Goal: Task Accomplishment & Management: Manage account settings

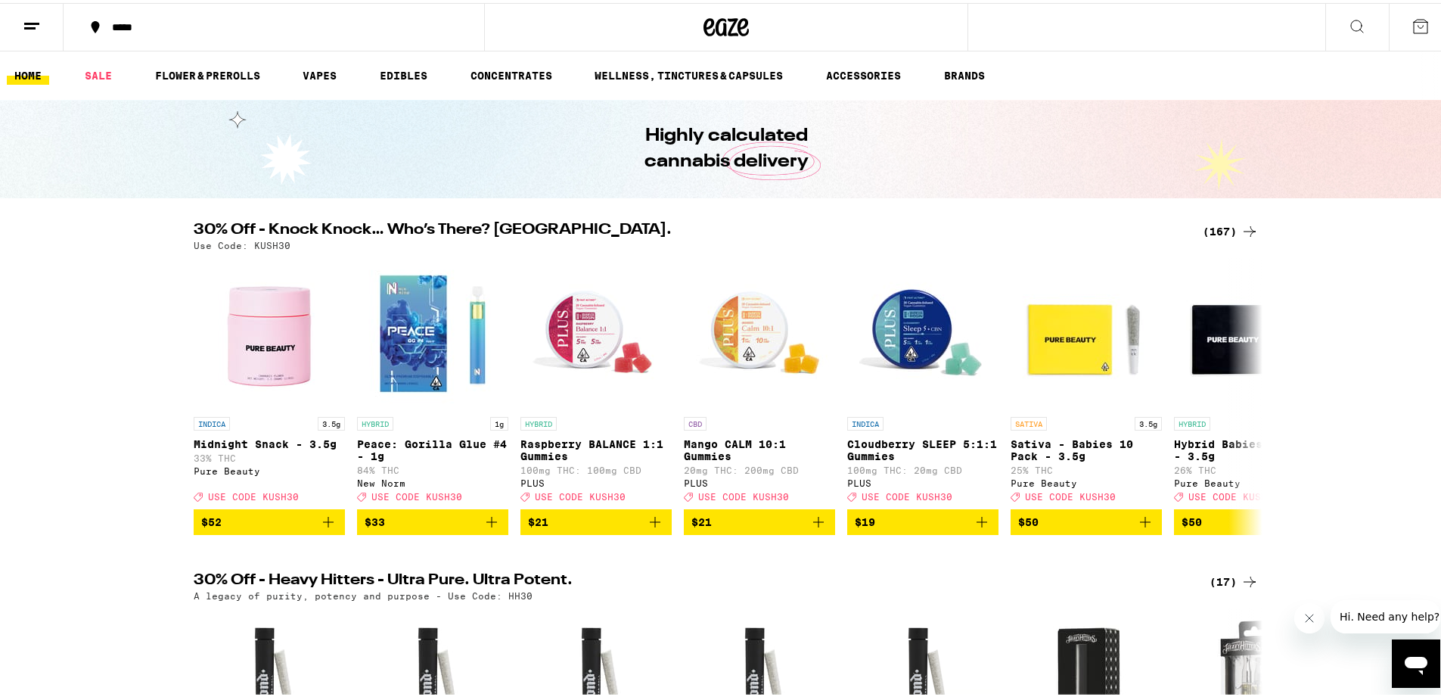
click at [23, 18] on icon at bounding box center [32, 23] width 18 height 18
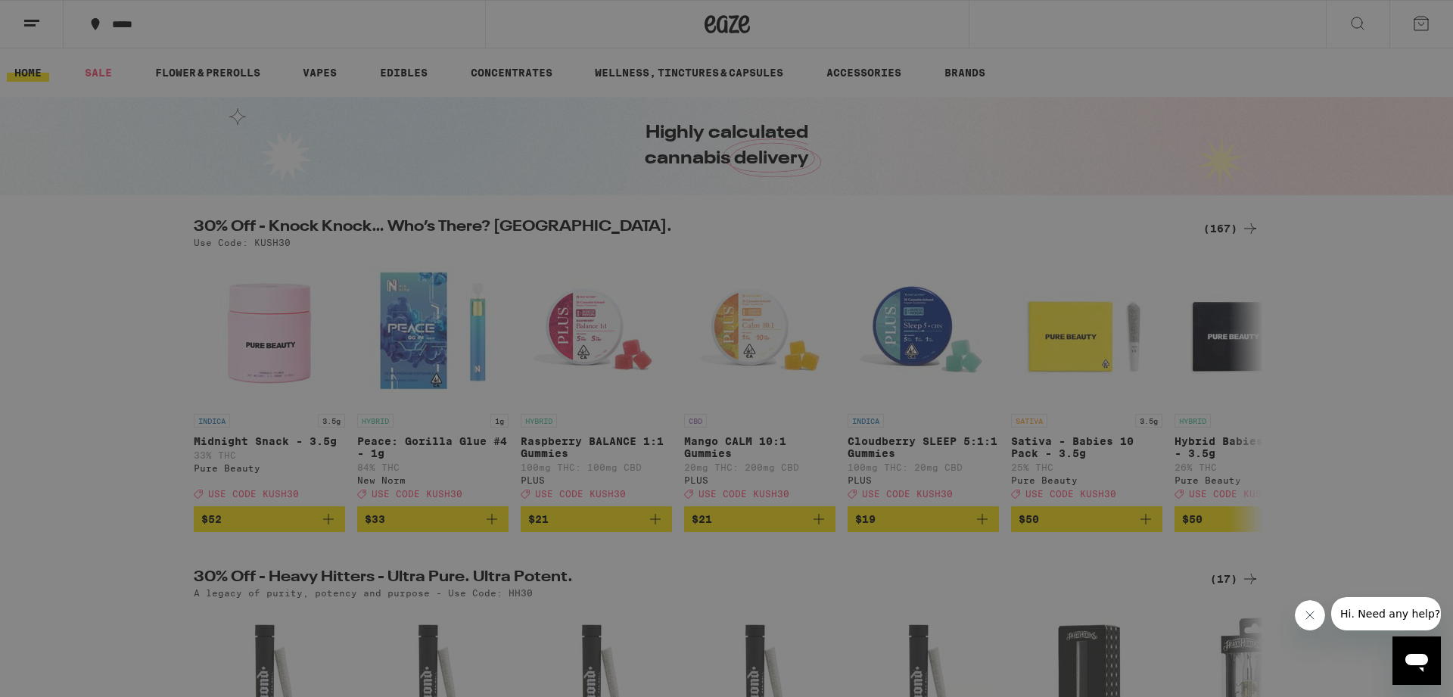
click at [135, 535] on link "Account" at bounding box center [210, 530] width 266 height 18
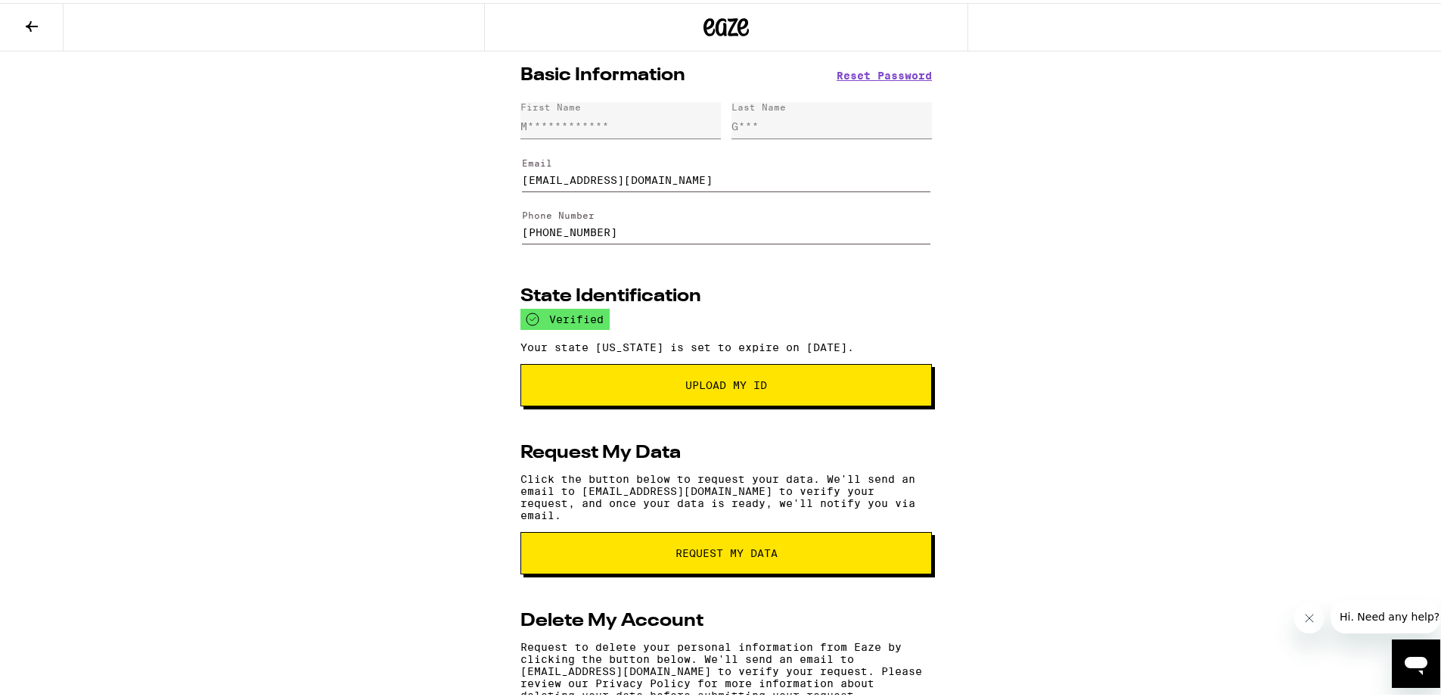
scroll to position [3, 0]
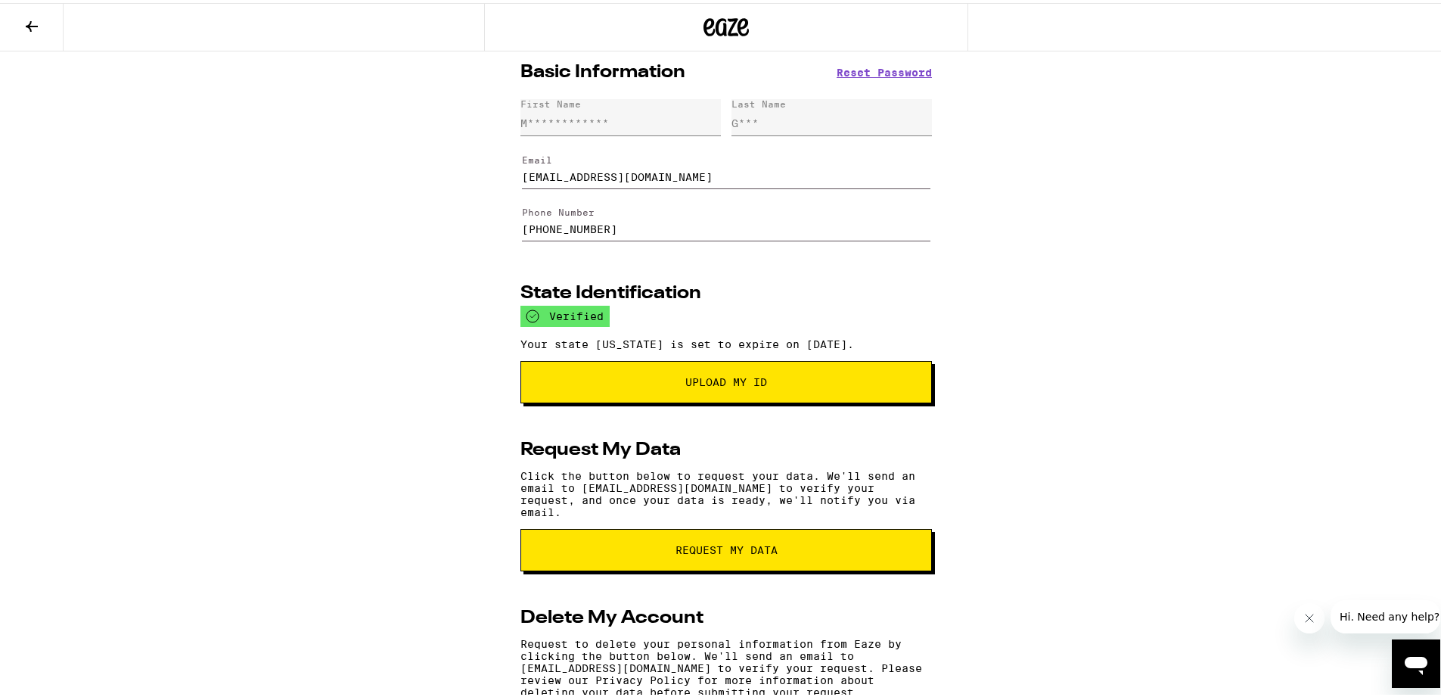
click at [36, 16] on icon at bounding box center [32, 23] width 18 height 18
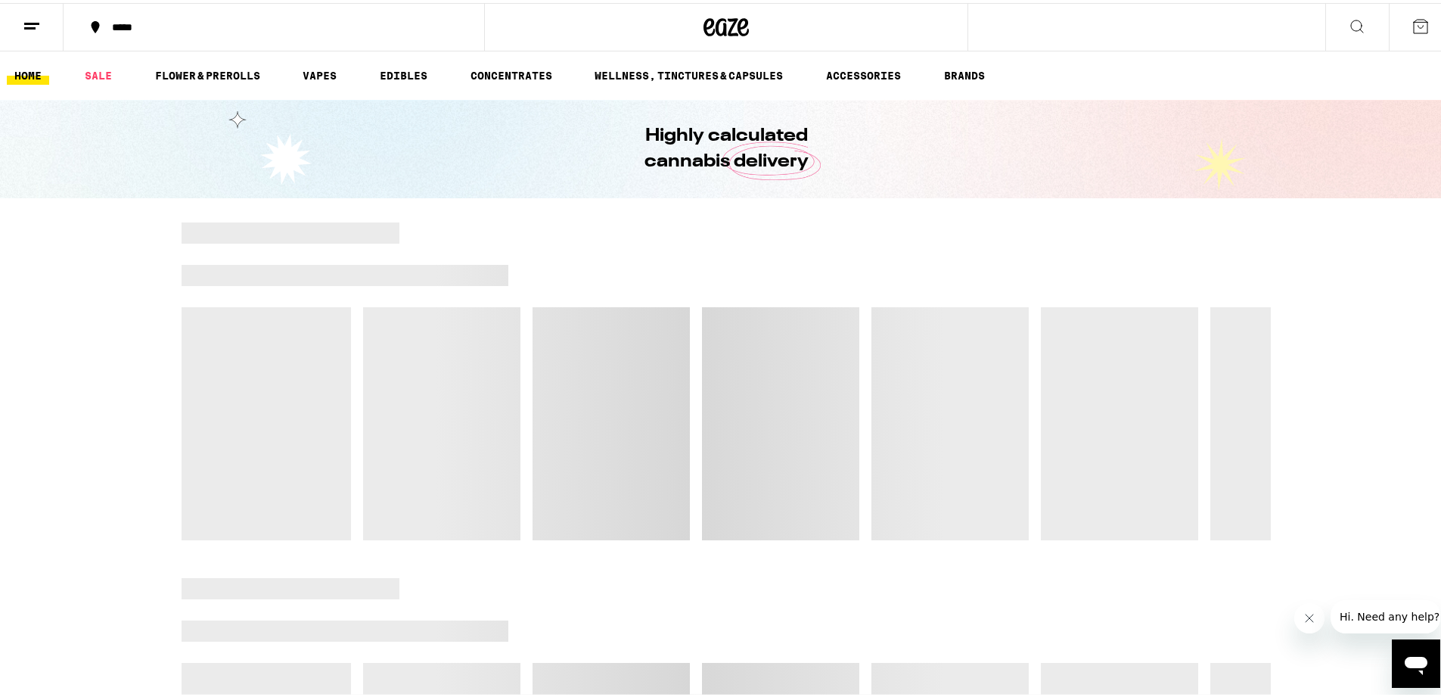
click at [37, 25] on icon at bounding box center [32, 23] width 18 height 18
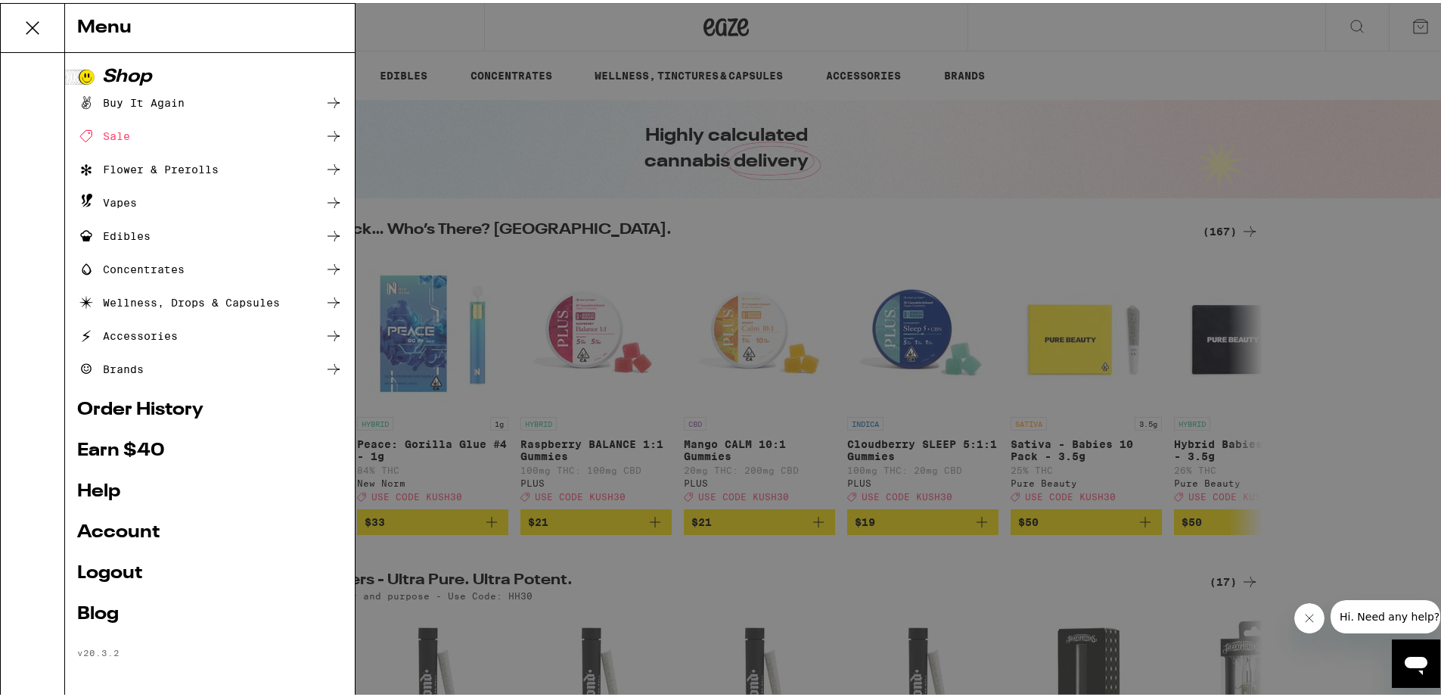
click at [144, 567] on link "Logout" at bounding box center [210, 570] width 266 height 18
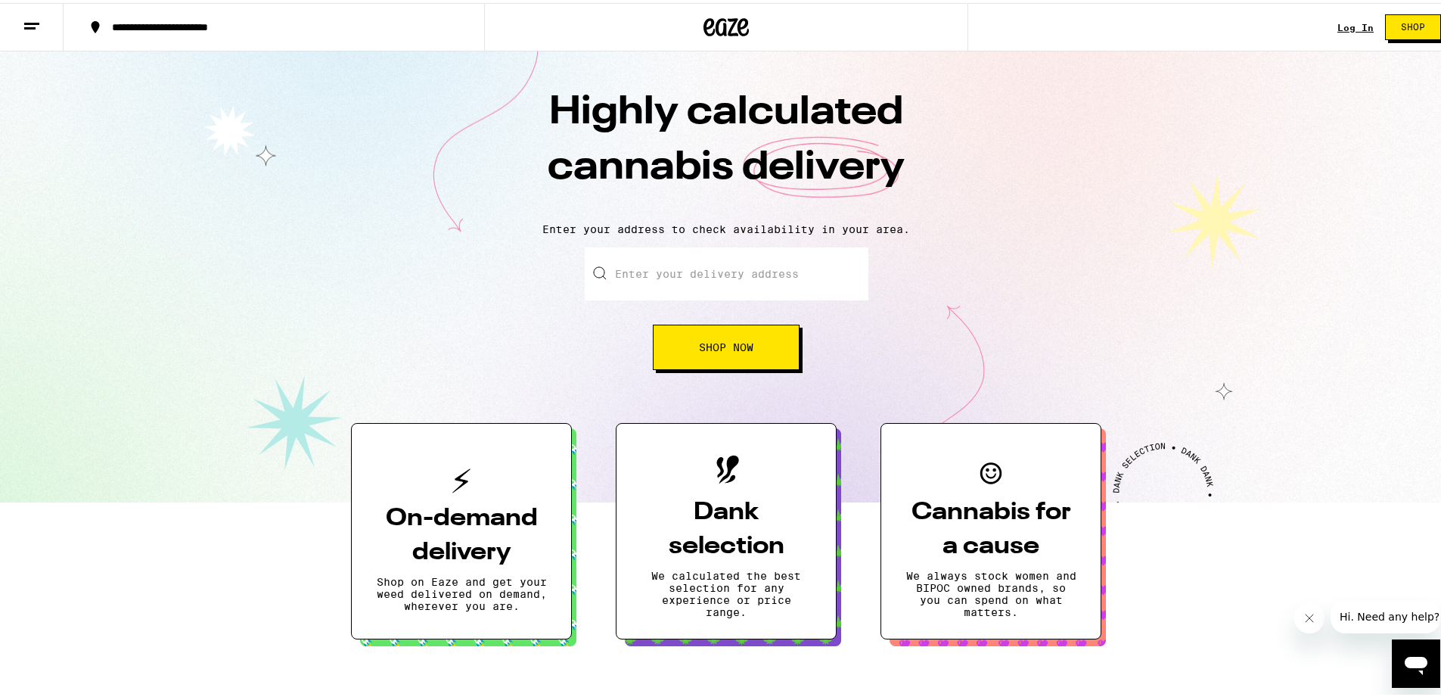
click at [1344, 27] on link "Log In" at bounding box center [1356, 25] width 36 height 10
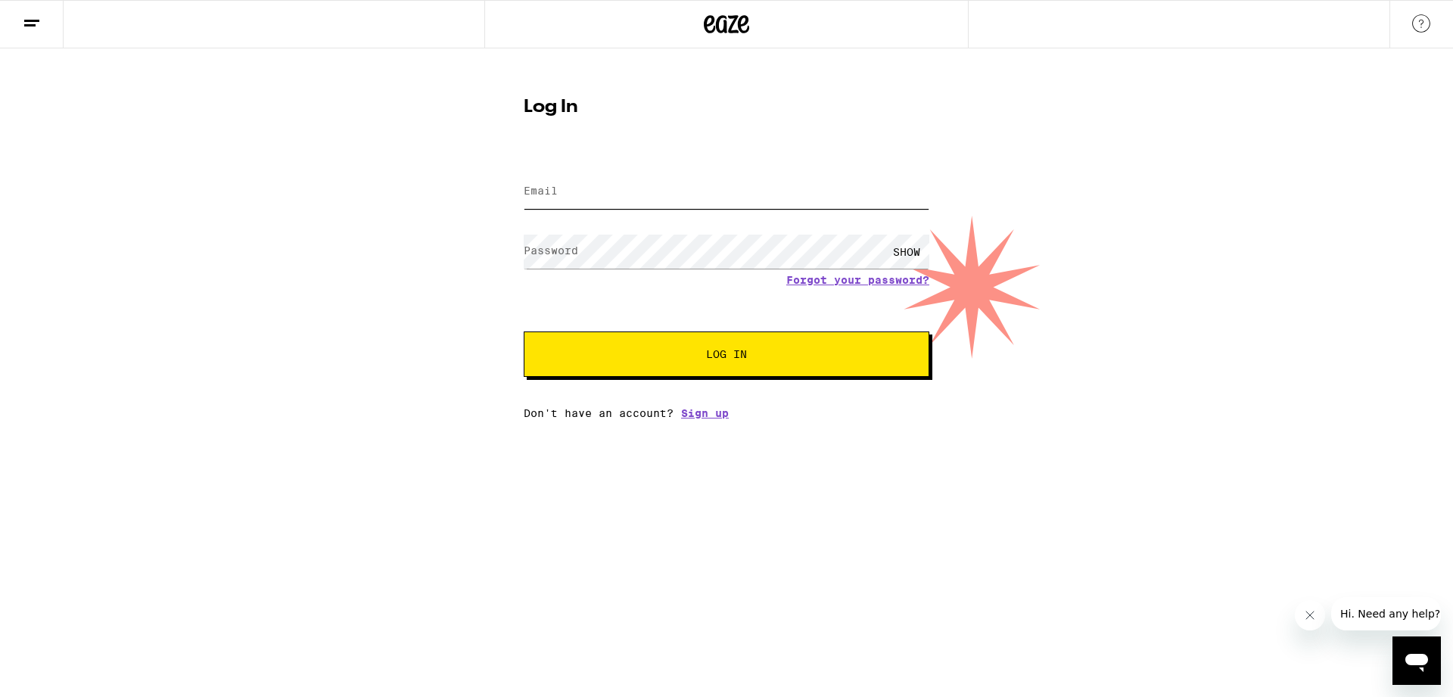
click at [564, 197] on input "Email" at bounding box center [727, 192] width 406 height 34
type input "[EMAIL_ADDRESS][DOMAIN_NAME]"
click at [524, 331] on button "Log In" at bounding box center [727, 353] width 406 height 45
